Goal: Transaction & Acquisition: Obtain resource

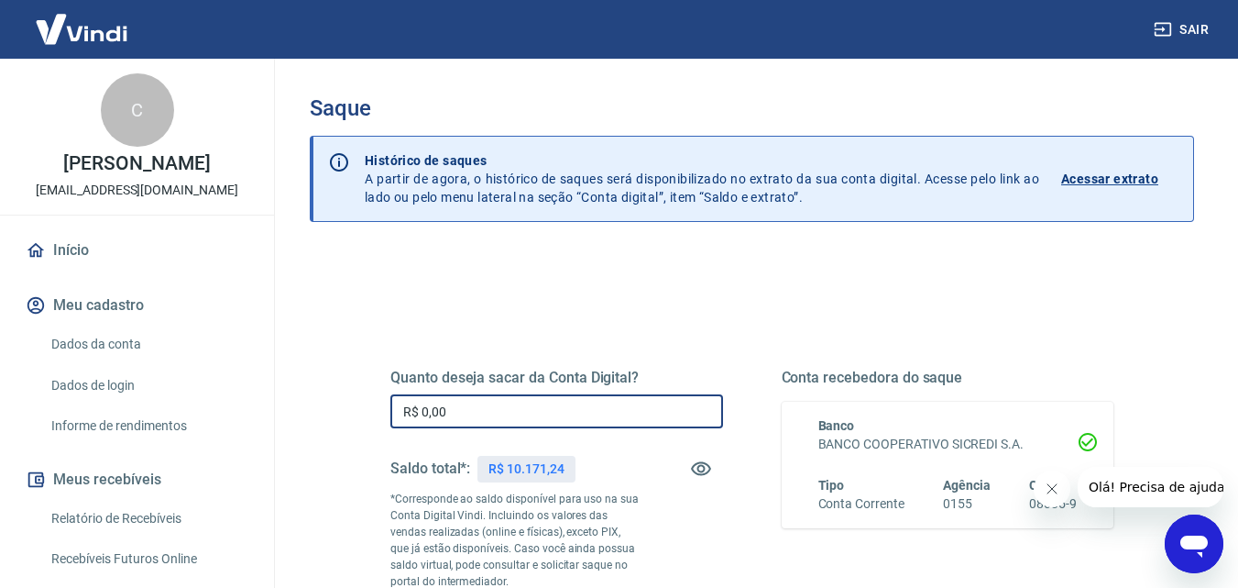
drag, startPoint x: 466, startPoint y: 404, endPoint x: 376, endPoint y: 424, distance: 92.1
click at [351, 431] on div "Quanto deseja sacar da Conta Digital? R$ 0,00 ​ Saldo total*: R$ 10.171,24 *Cor…" at bounding box center [751, 509] width 811 height 443
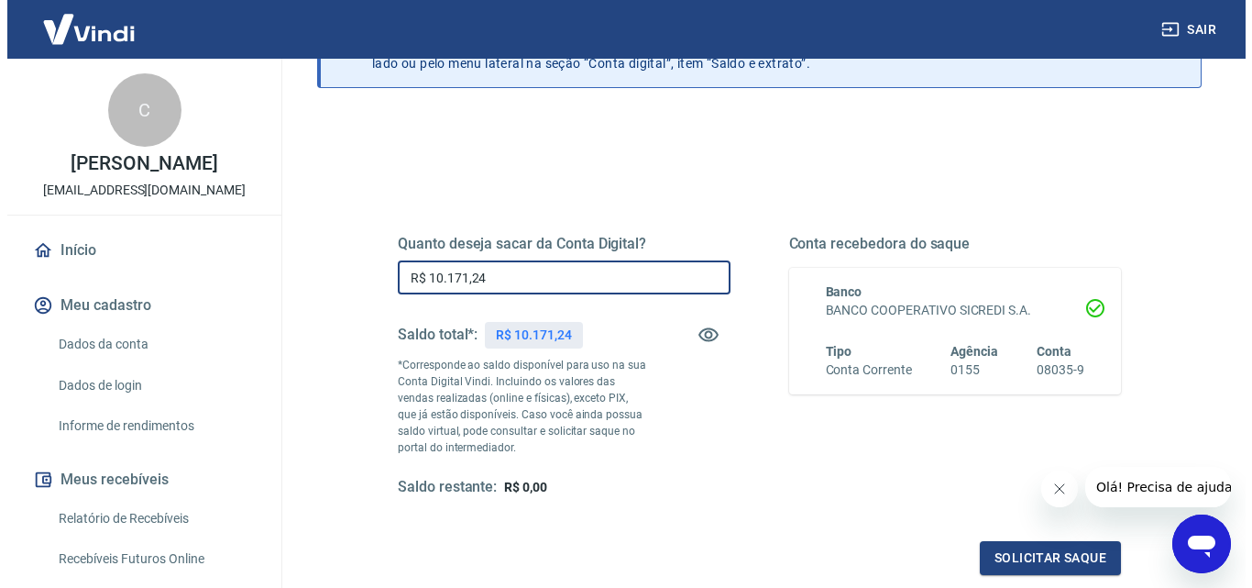
scroll to position [335, 0]
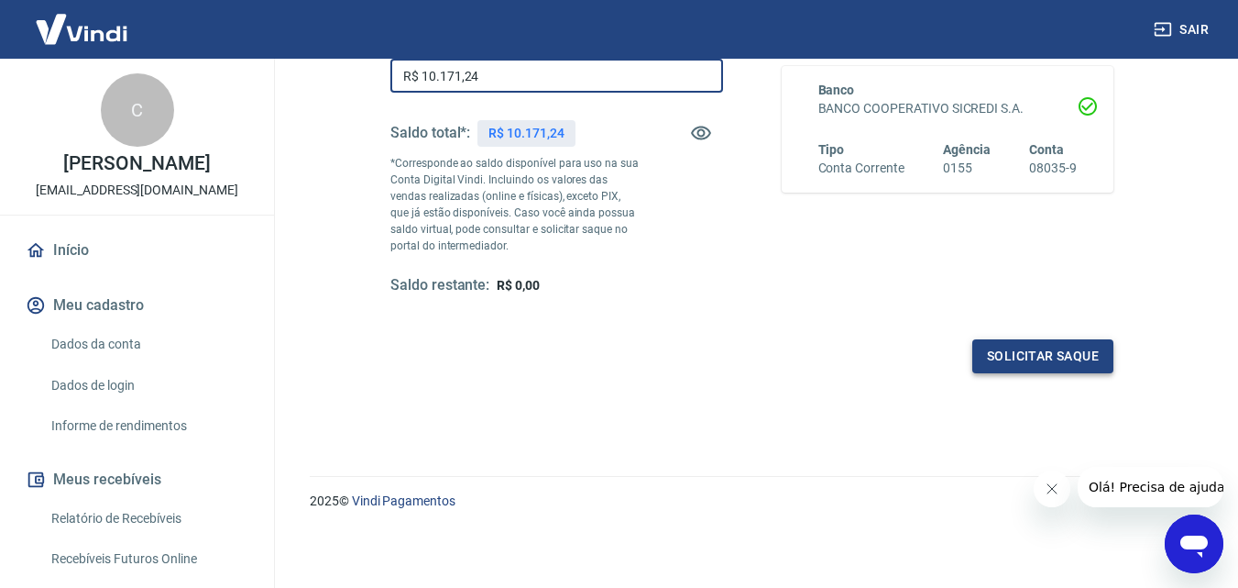
type input "R$ 10.171,24"
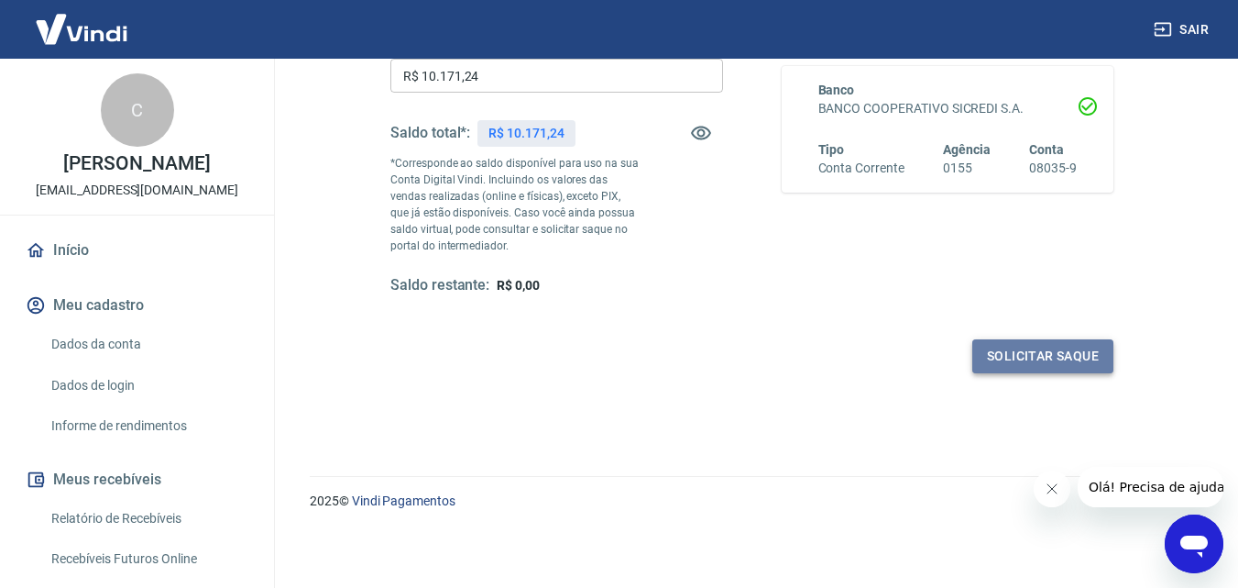
click at [993, 365] on button "Solicitar saque" at bounding box center [1042, 356] width 141 height 34
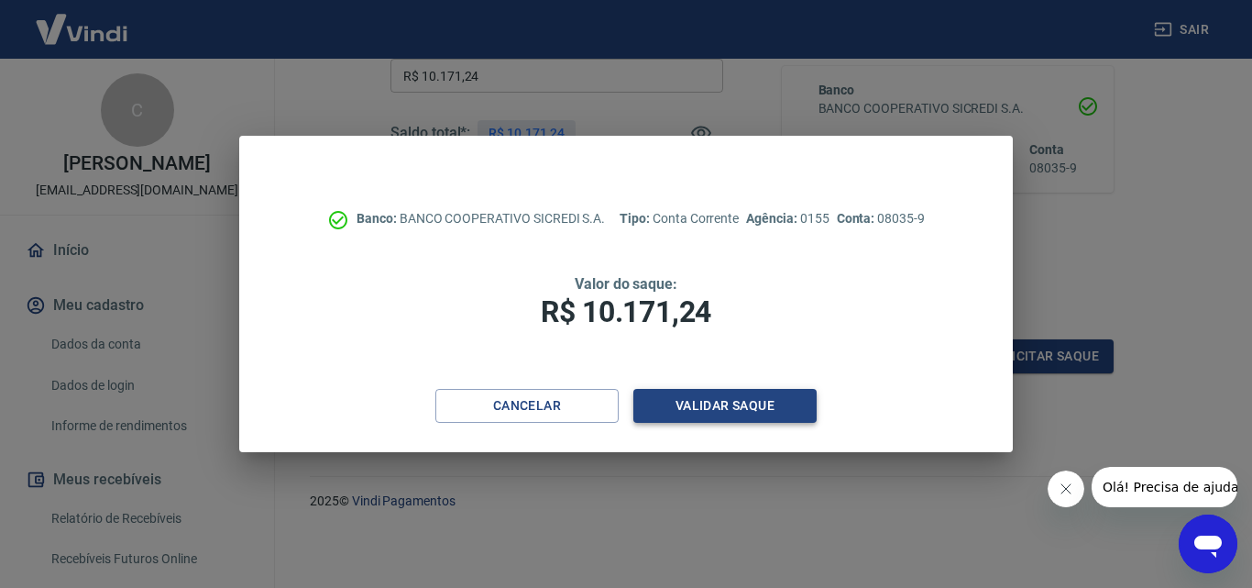
click at [725, 413] on button "Validar saque" at bounding box center [724, 406] width 183 height 34
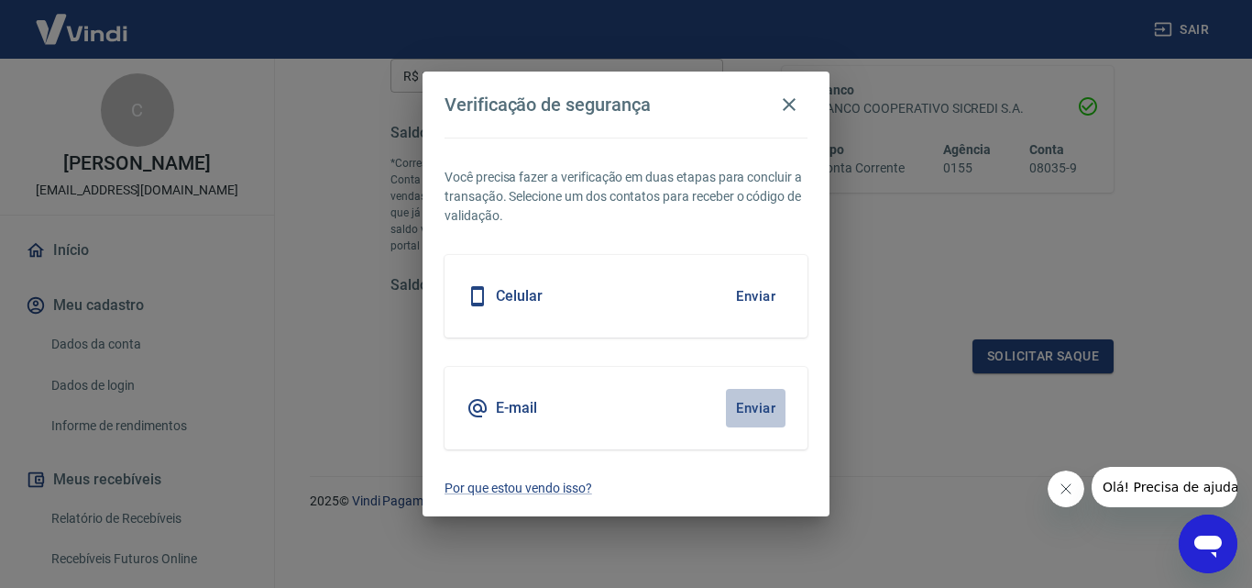
click at [764, 399] on button "Enviar" at bounding box center [756, 408] width 60 height 38
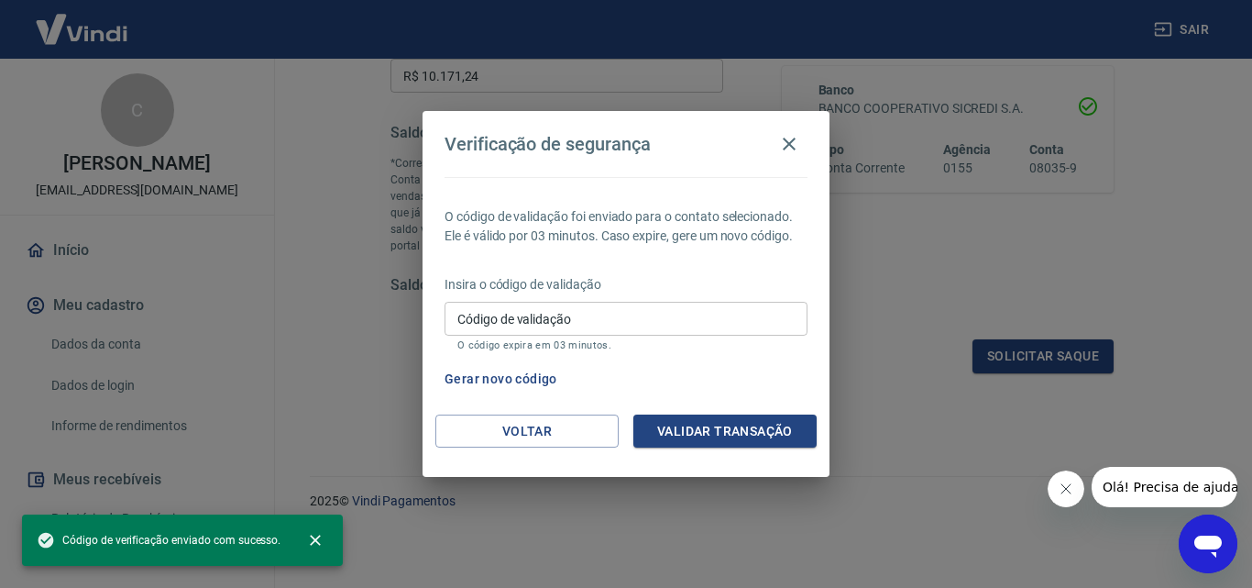
click at [479, 313] on input "Código de validação" at bounding box center [626, 319] width 363 height 34
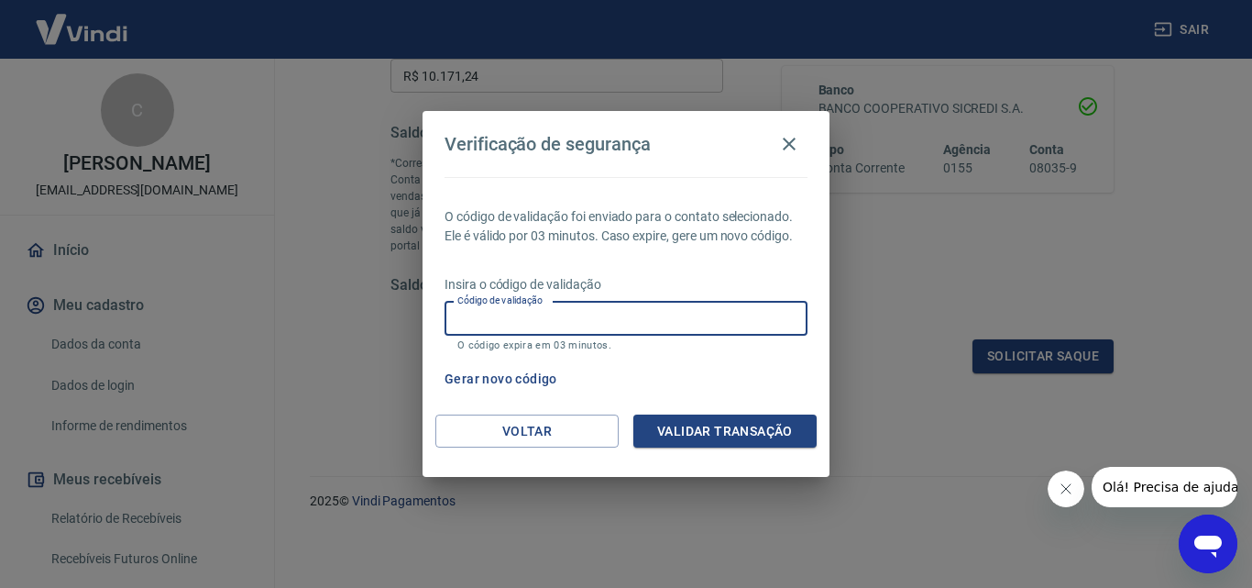
paste input "439991"
type input "439991"
click at [705, 426] on button "Validar transação" at bounding box center [724, 431] width 183 height 34
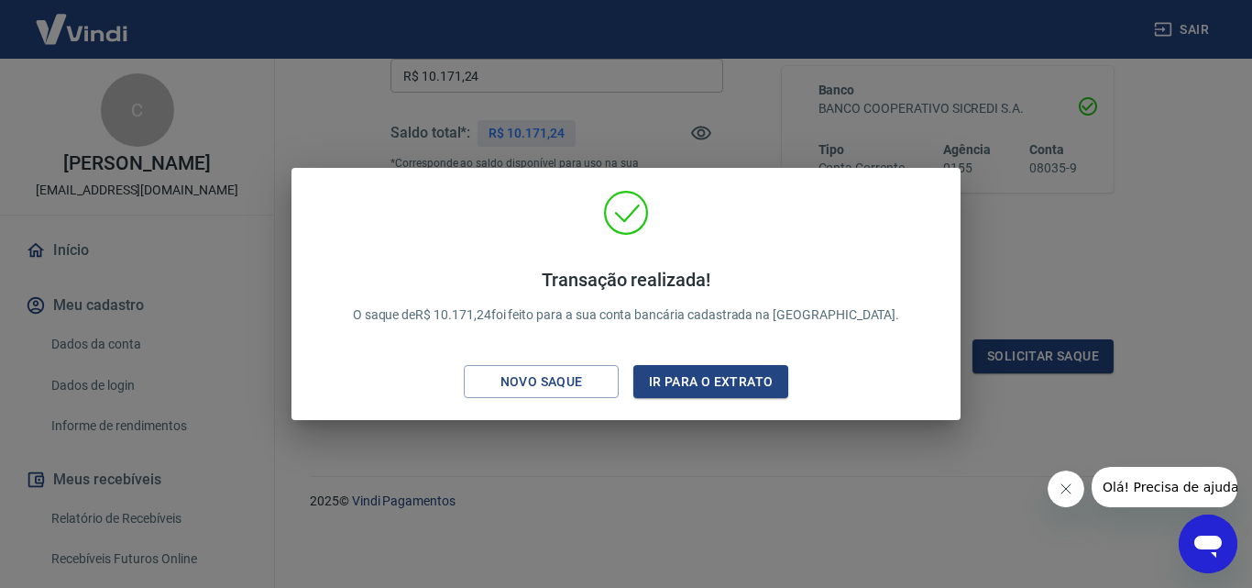
click at [1034, 272] on div "Transação realizada! O saque de R$ 10.171,24 foi feito para a sua conta bancári…" at bounding box center [626, 294] width 1252 height 588
